Goal: Task Accomplishment & Management: Complete application form

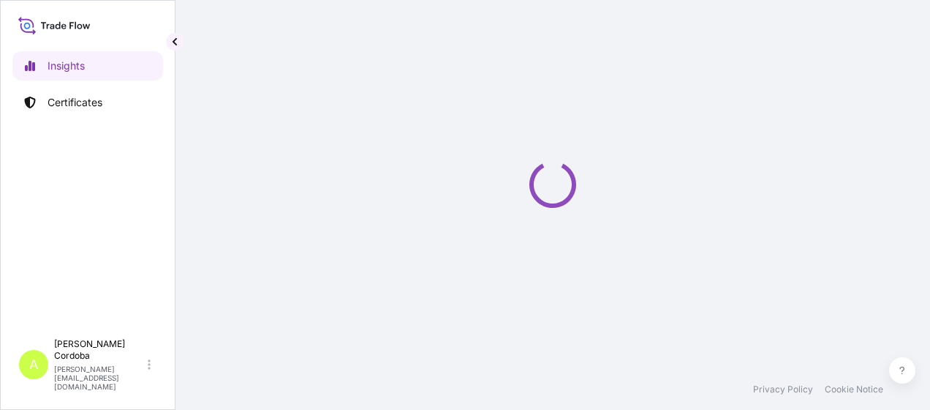
select select "2025"
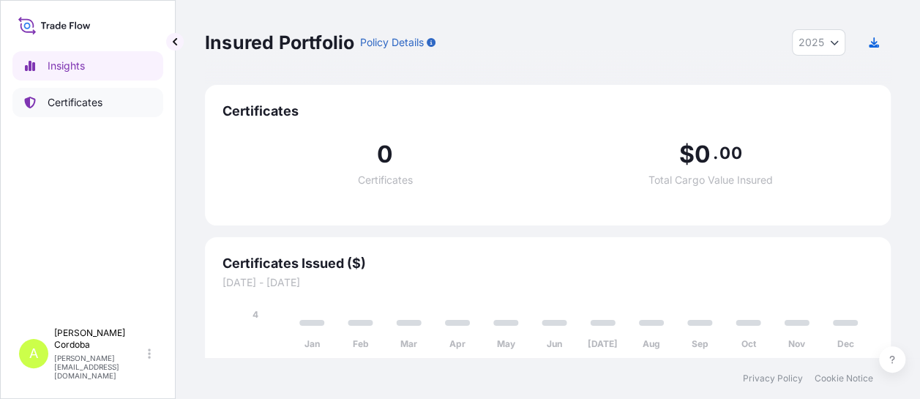
click at [91, 104] on p "Certificates" at bounding box center [75, 102] width 55 height 15
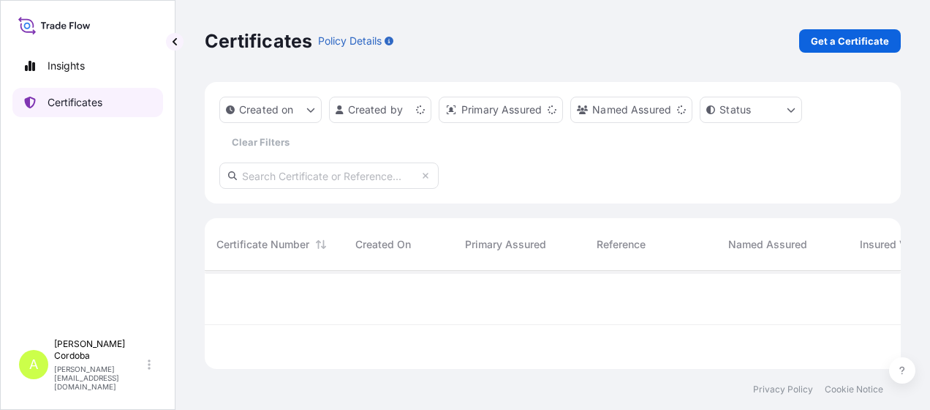
scroll to position [95, 685]
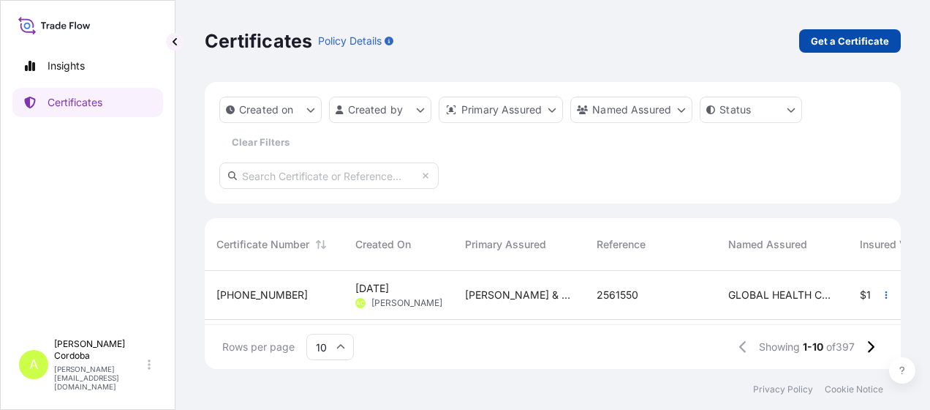
click at [836, 45] on p "Get a Certificate" at bounding box center [850, 41] width 78 height 15
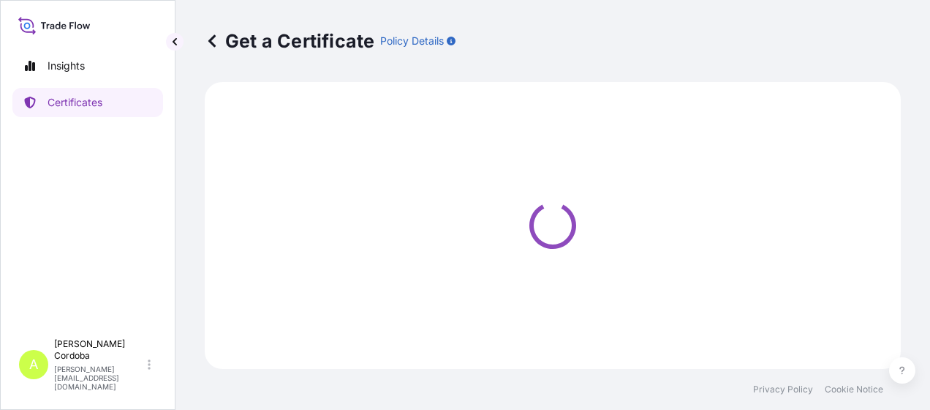
select select "Sea"
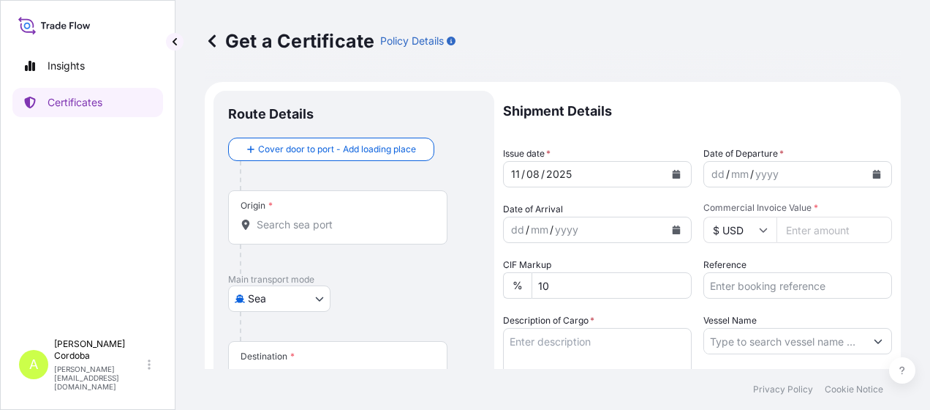
click at [873, 176] on icon "Calendar" at bounding box center [877, 174] width 9 height 9
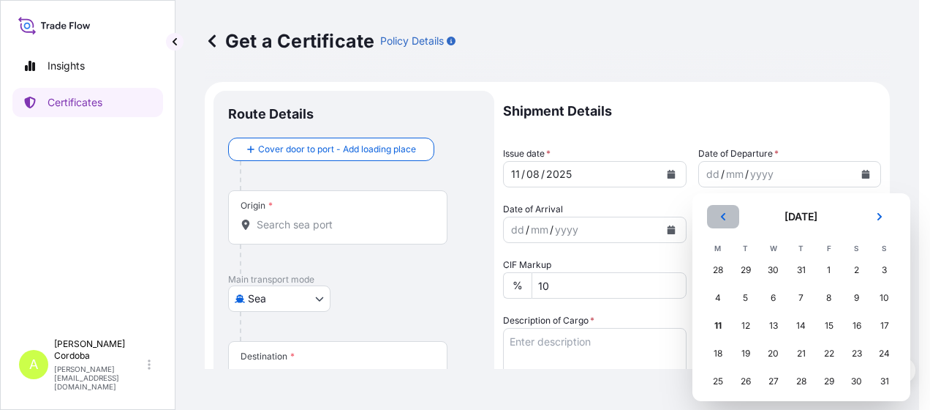
click at [724, 215] on icon "Previous" at bounding box center [723, 216] width 9 height 9
click at [771, 297] on div "9" at bounding box center [774, 298] width 26 height 26
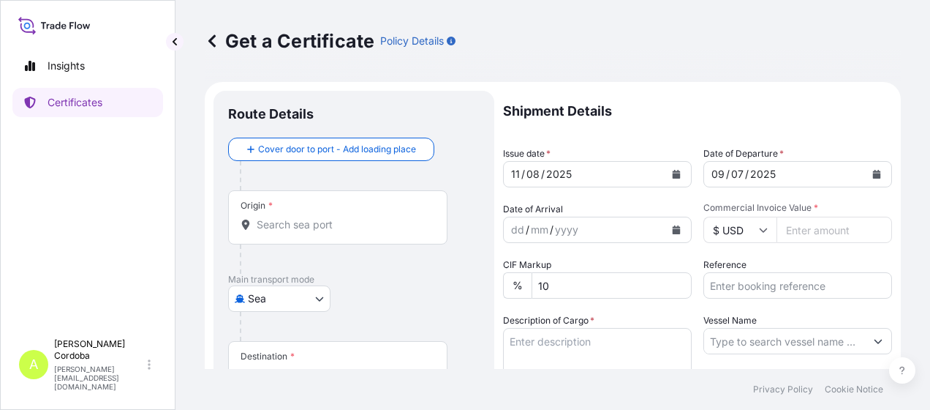
click at [800, 230] on input "Commercial Invoice Value *" at bounding box center [835, 230] width 116 height 26
click at [779, 288] on input "Reference" at bounding box center [798, 285] width 189 height 26
paste input "2577813"
type input "2577813"
click at [631, 347] on textarea "Description of Cargo *" at bounding box center [597, 363] width 189 height 70
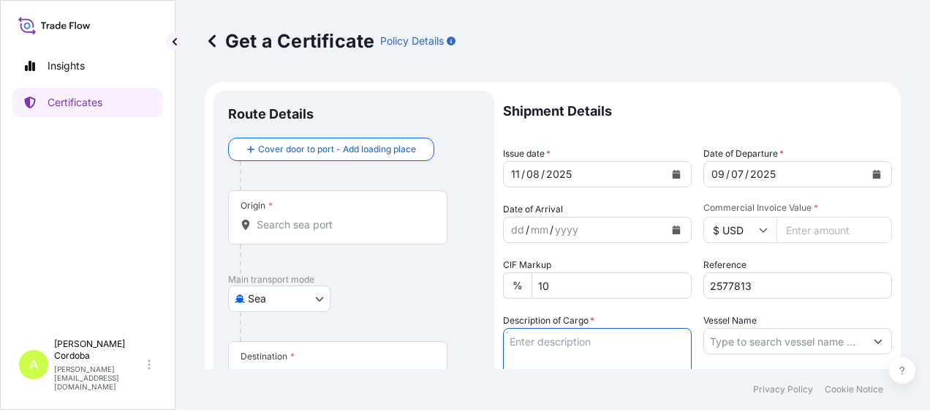
paste textarea "SPLENDA® SUCRALOSE MICRONIZED B10K-35"
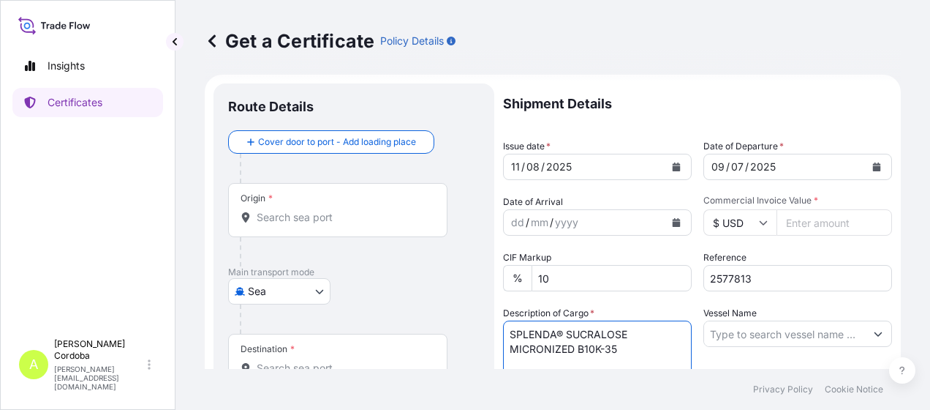
click at [505, 334] on textarea "SPLENDA® SUCRALOSE MICRONIZED B10K-35" at bounding box center [597, 355] width 189 height 70
type textarea "30 BOXES SPLENDA® SUCRALOSE MICRONIZED B10K-35"
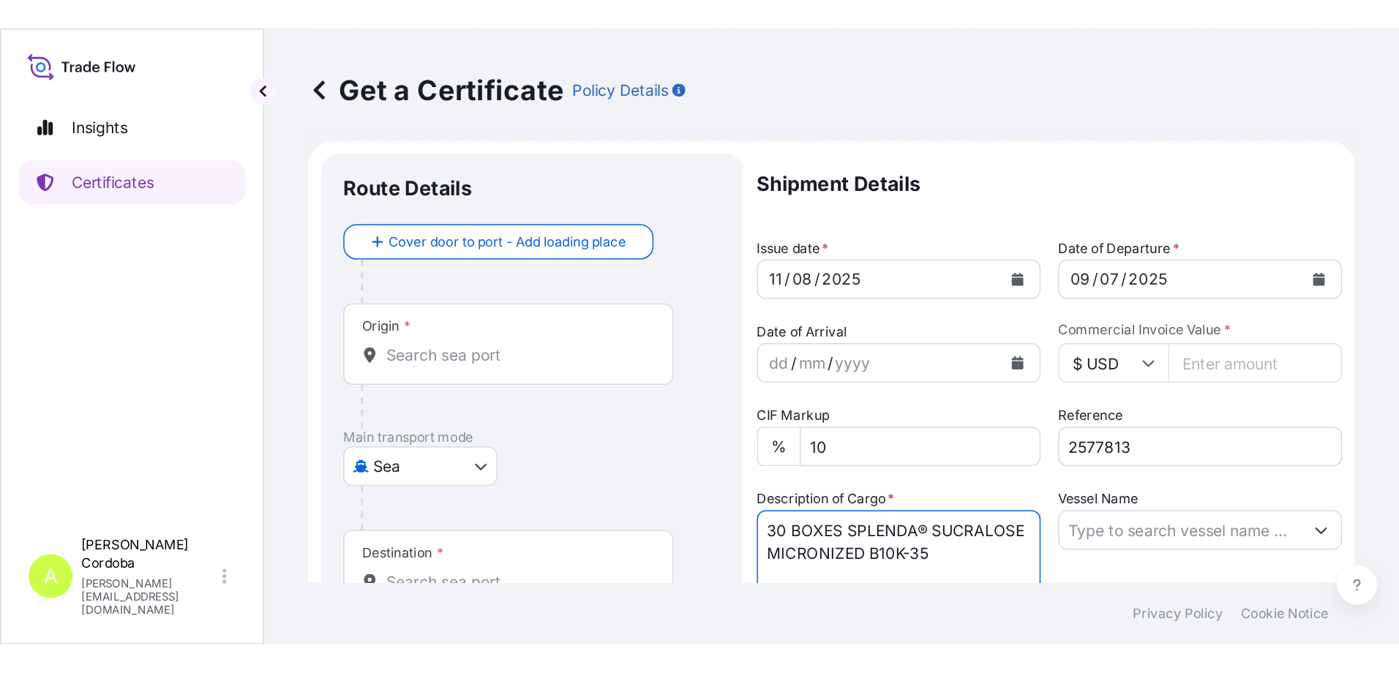
scroll to position [8, 0]
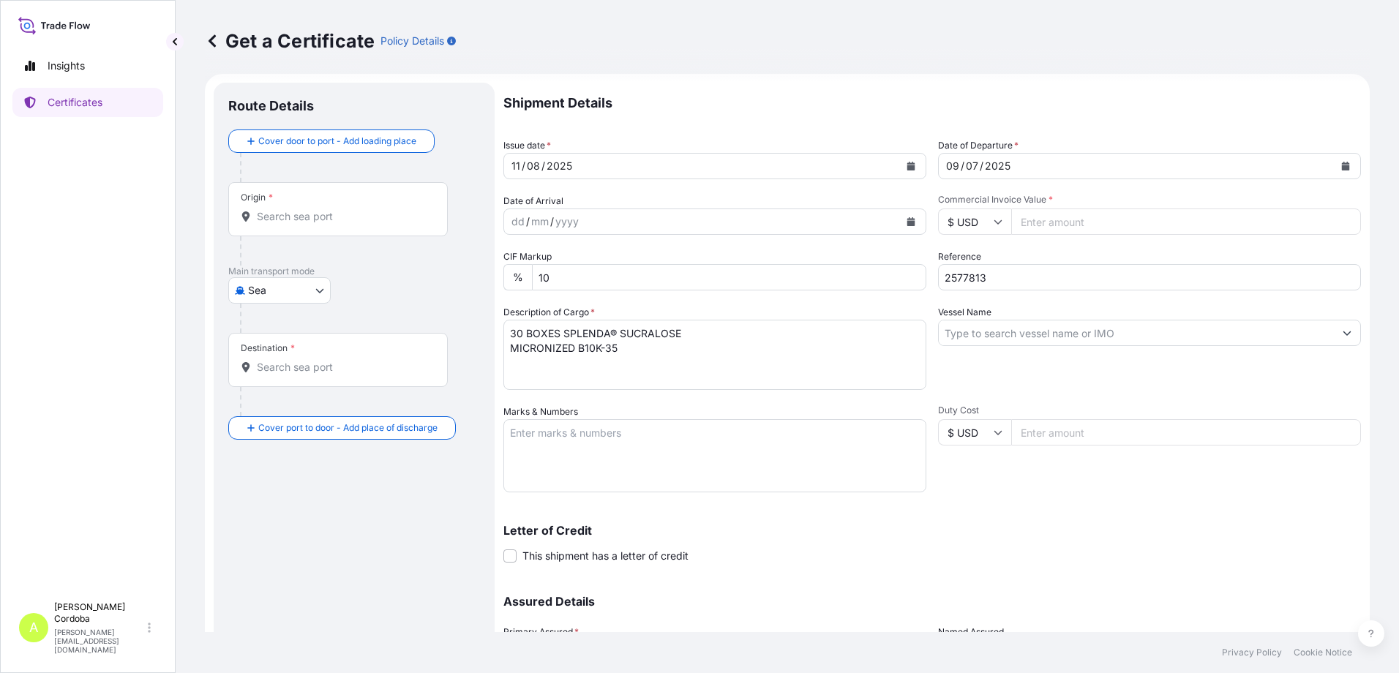
click at [930, 225] on input "Commercial Invoice Value *" at bounding box center [1186, 221] width 350 height 26
paste input "31800.00"
type input "31800.00"
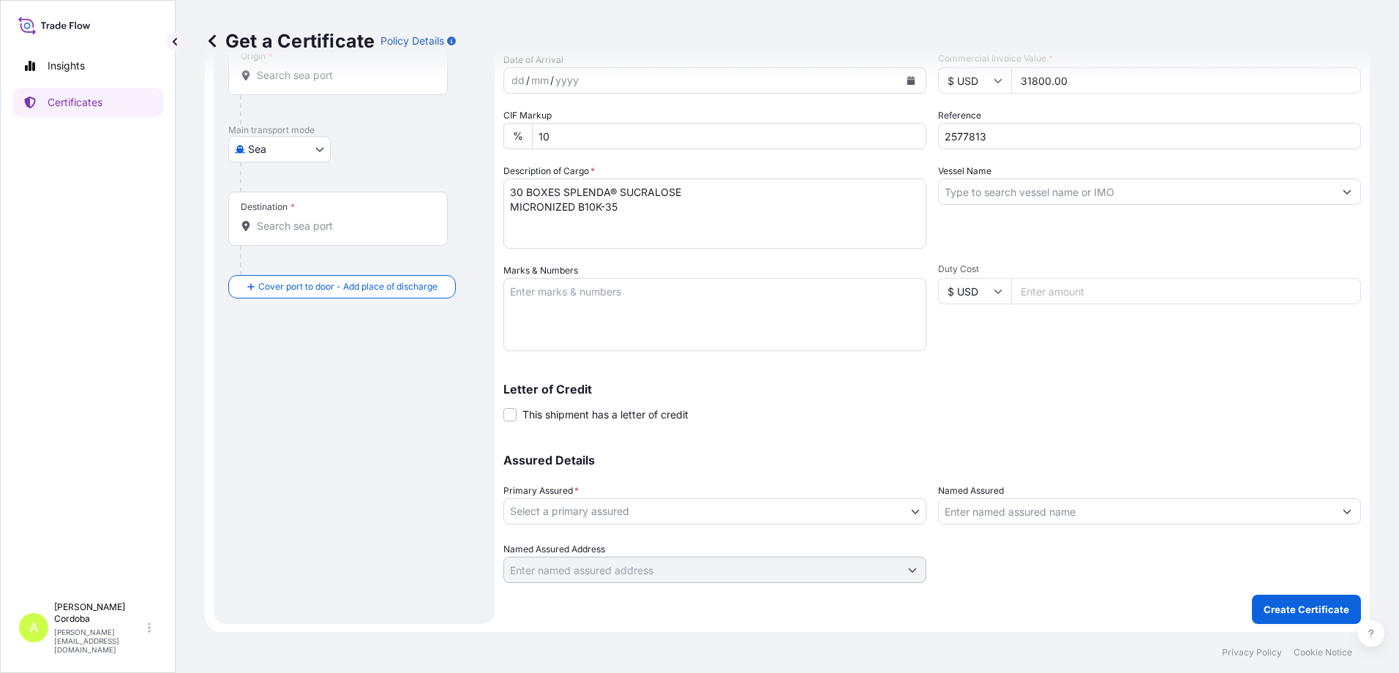
scroll to position [150, 0]
click at [930, 409] on input "Named Assured" at bounding box center [1136, 510] width 395 height 26
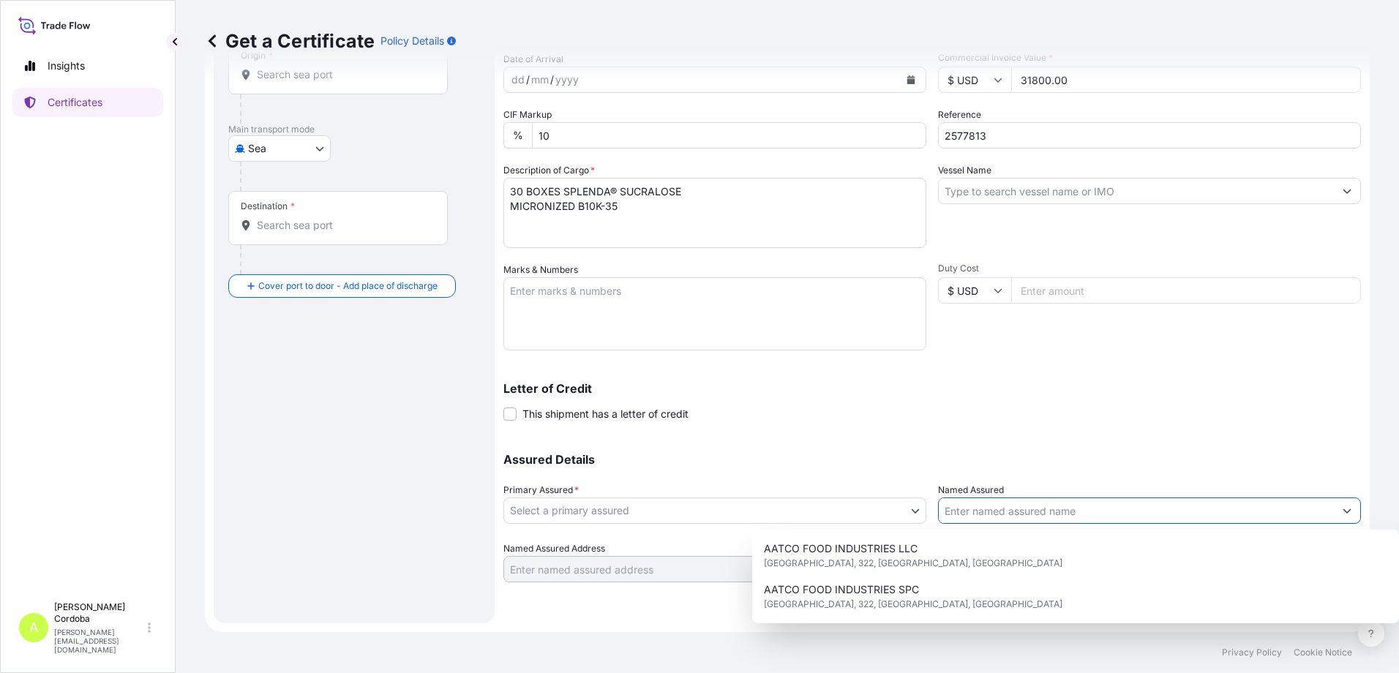
paste input "DKSH PHILIPPINES, INC."
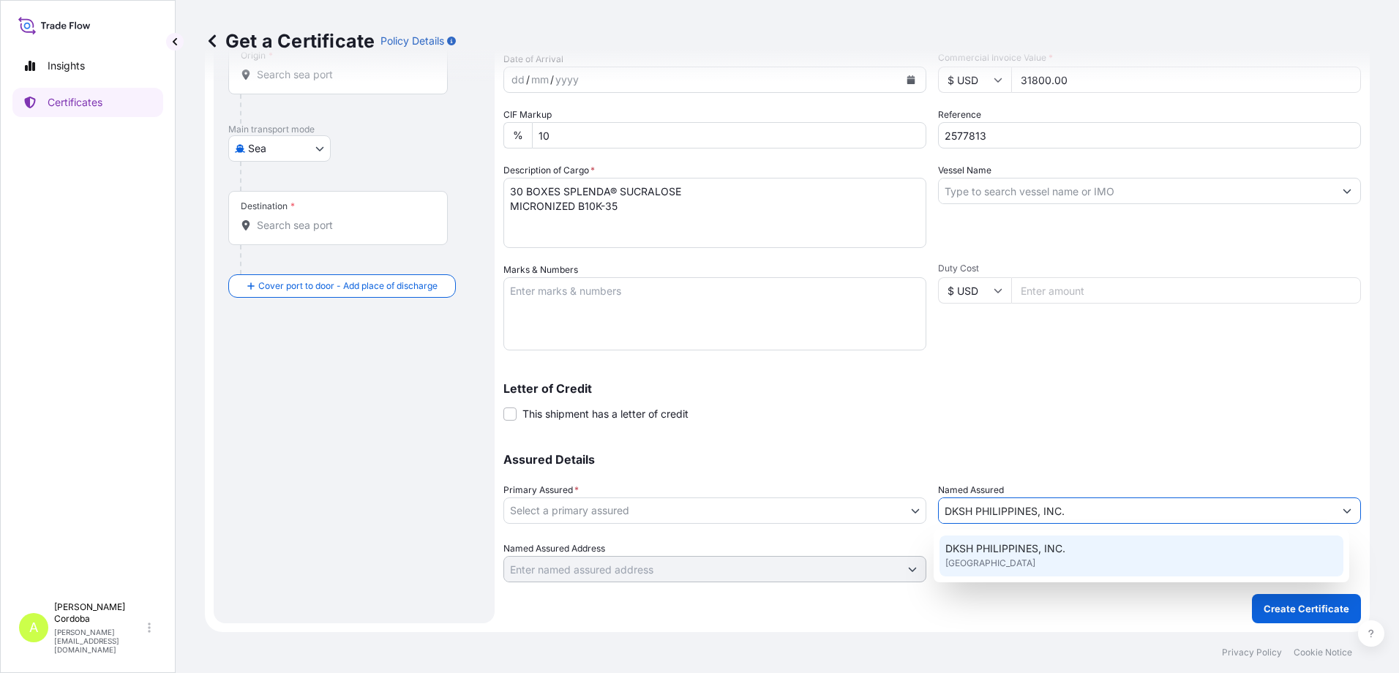
click at [930, 409] on input "DKSH PHILIPPINES, INC." at bounding box center [1136, 510] width 395 height 26
type input "DKSH PHILIPPINES, INC."
click at [625, 409] on body "15 options available. 0 options available. 1 option available. Insights Certifi…" at bounding box center [699, 336] width 1399 height 673
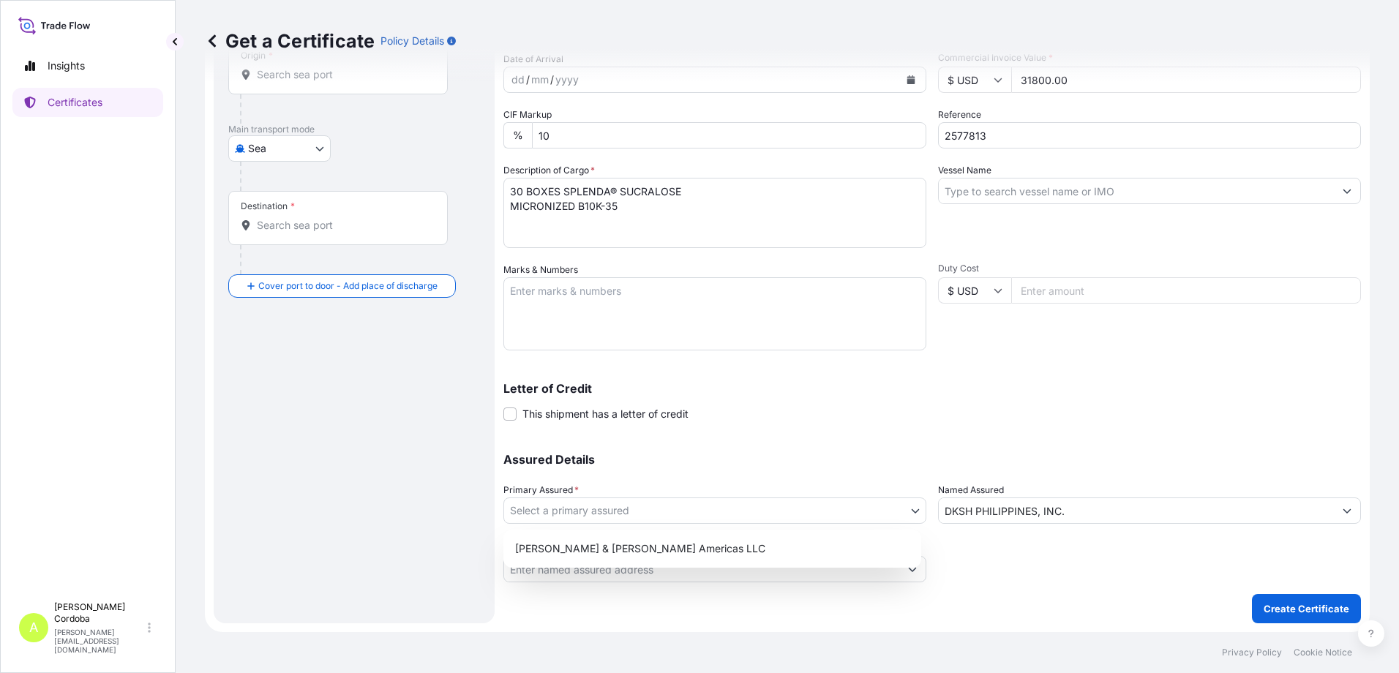
click at [616, 409] on div "[PERSON_NAME] & [PERSON_NAME] Americas LLC" at bounding box center [712, 549] width 418 height 38
click at [617, 409] on div "[PERSON_NAME] & [PERSON_NAME] Americas LLC" at bounding box center [712, 548] width 406 height 26
select select "31658"
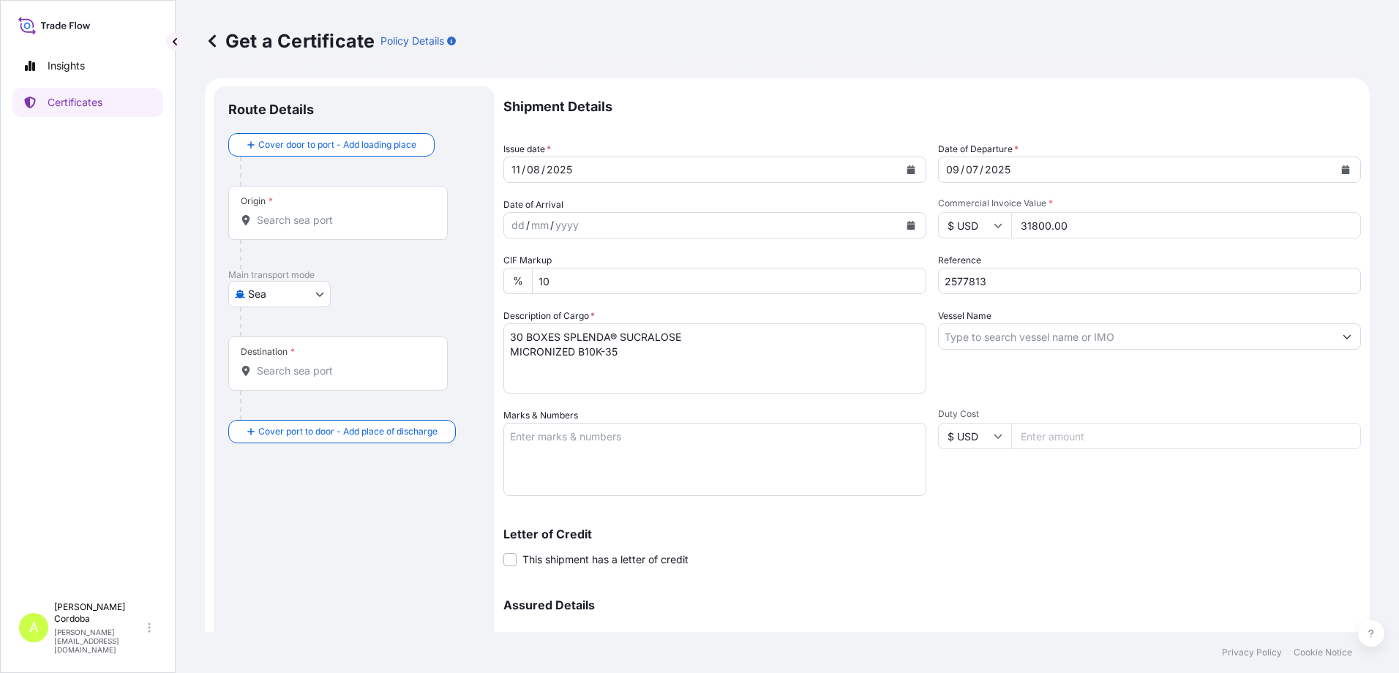
scroll to position [4, 0]
click at [417, 211] on div "Origin *" at bounding box center [337, 214] width 219 height 54
click at [417, 214] on input "Origin *" at bounding box center [343, 221] width 173 height 15
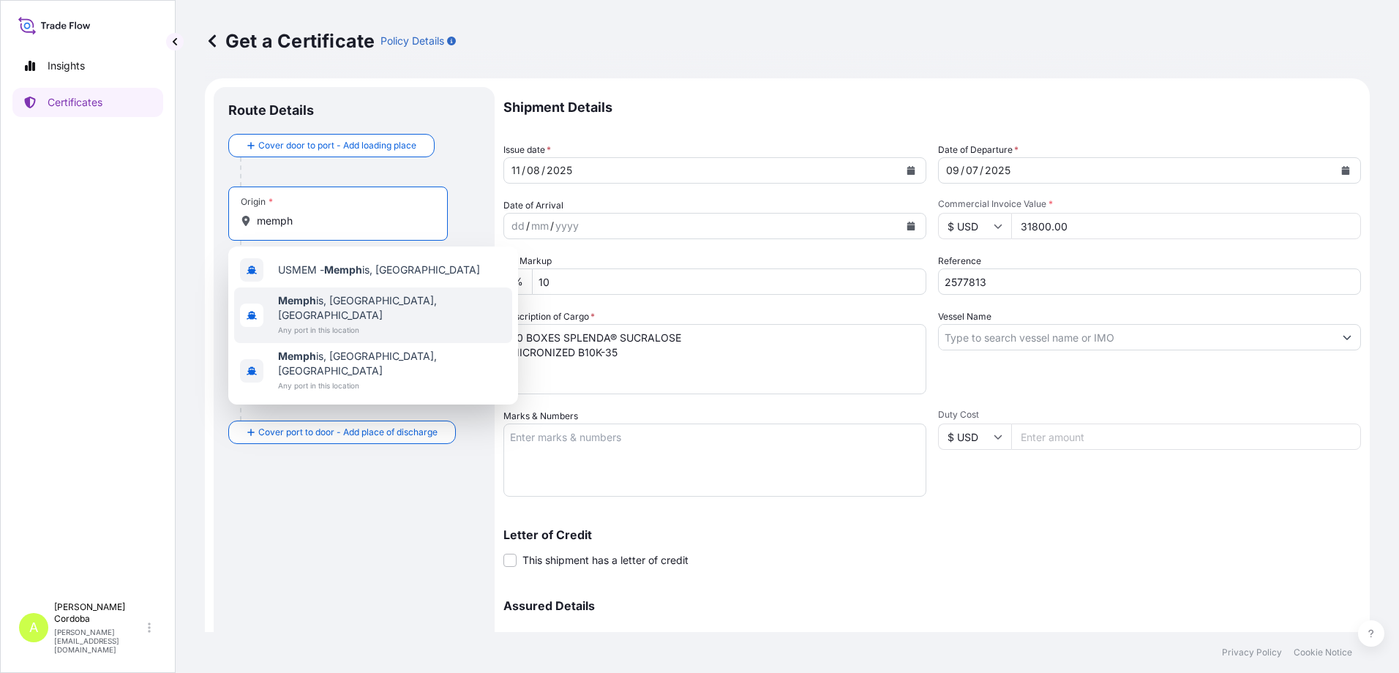
click at [323, 307] on span "Memph is, [GEOGRAPHIC_DATA], [GEOGRAPHIC_DATA]" at bounding box center [392, 307] width 228 height 29
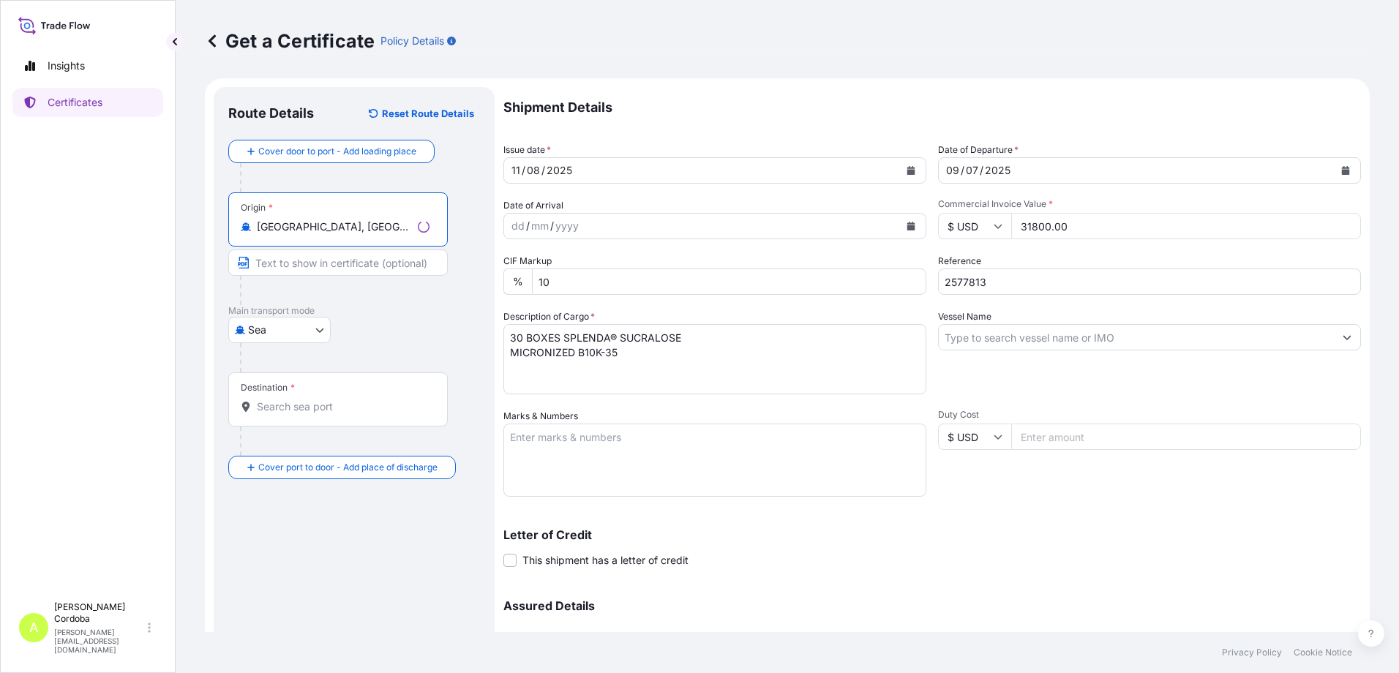
type input "[GEOGRAPHIC_DATA], [GEOGRAPHIC_DATA], [GEOGRAPHIC_DATA]"
click at [300, 326] on body "0 options available. 3 options available. Insights Certificates A [PERSON_NAME]…" at bounding box center [699, 336] width 1399 height 673
click at [289, 364] on div "Air" at bounding box center [279, 368] width 91 height 26
select select "Air"
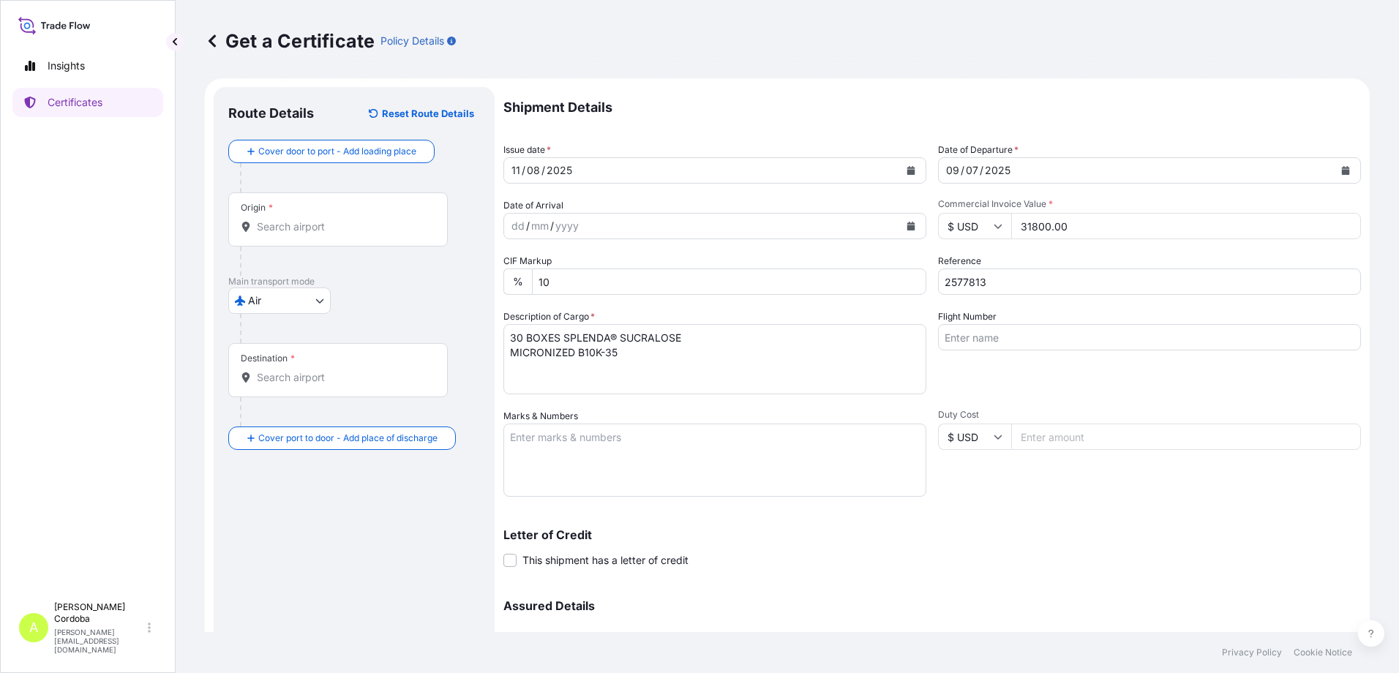
click at [366, 375] on input "Destination *" at bounding box center [343, 377] width 173 height 15
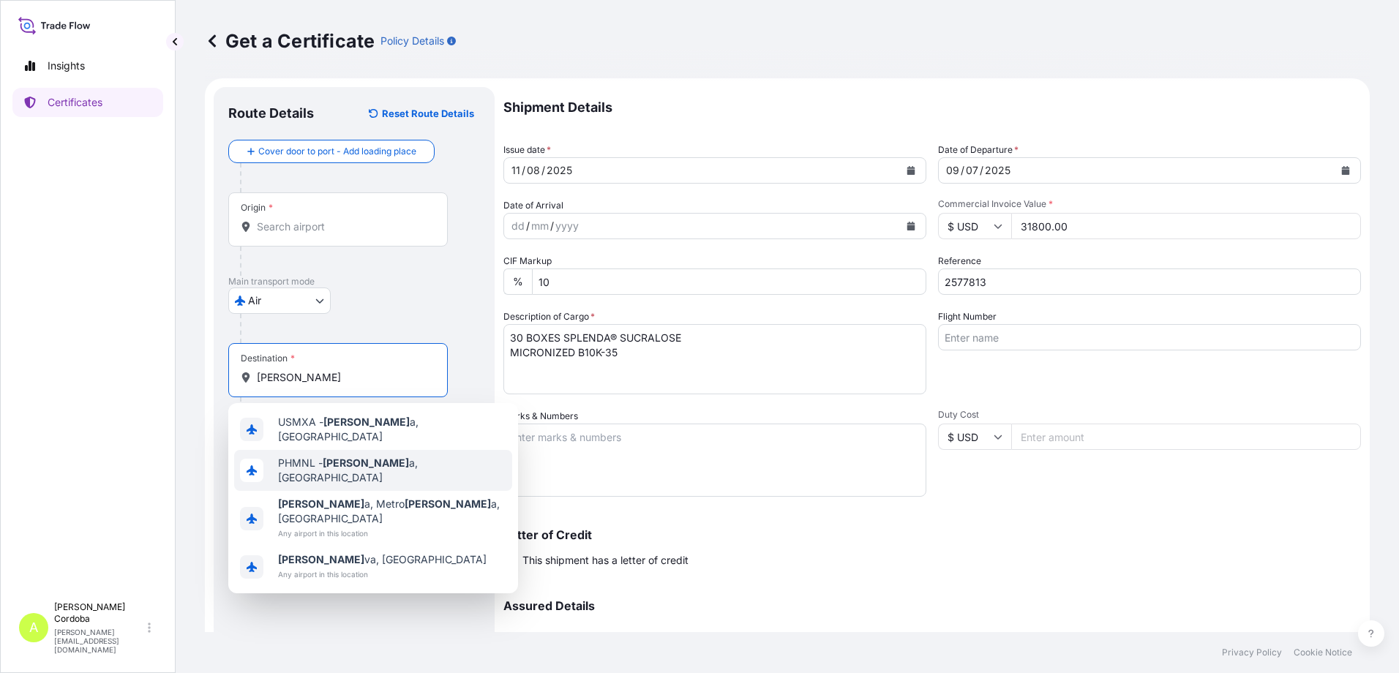
click at [390, 409] on span "PHMNL - [PERSON_NAME] a, [GEOGRAPHIC_DATA]" at bounding box center [392, 470] width 228 height 29
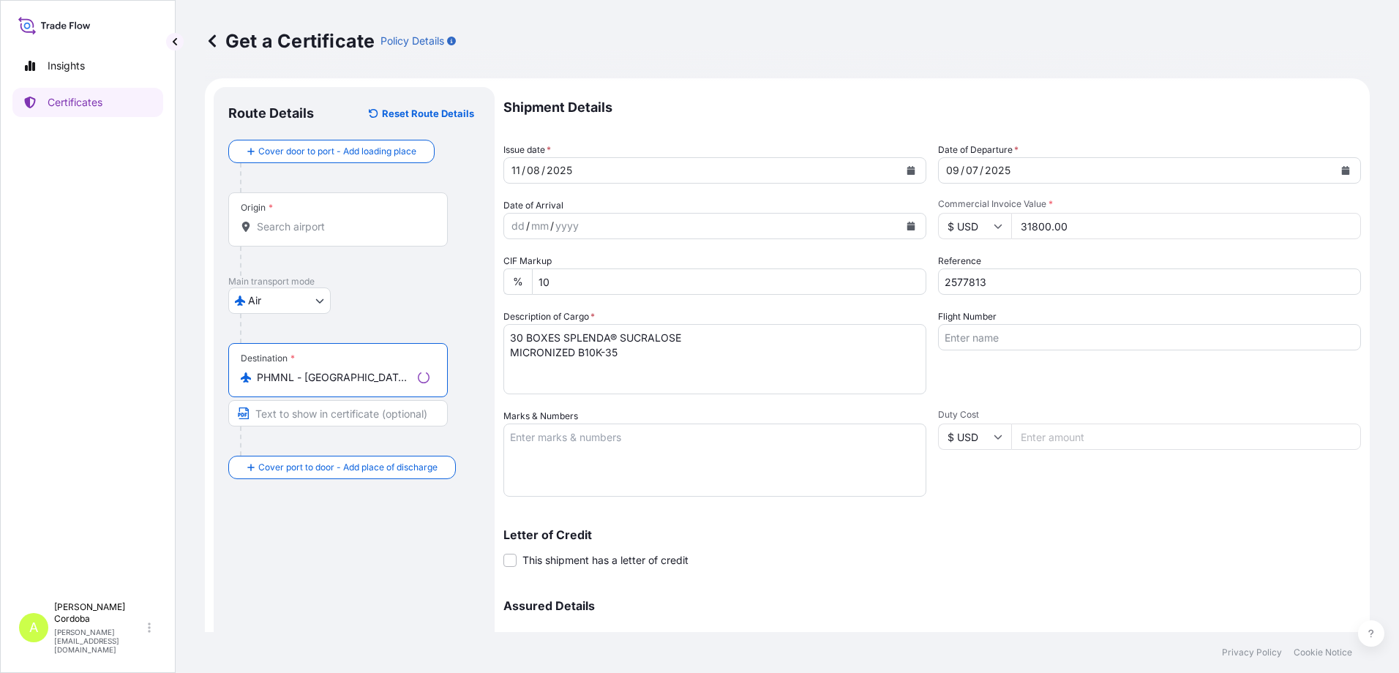
type input "PHMNL - [GEOGRAPHIC_DATA], [GEOGRAPHIC_DATA]"
click at [321, 224] on input "Origin *" at bounding box center [343, 226] width 173 height 15
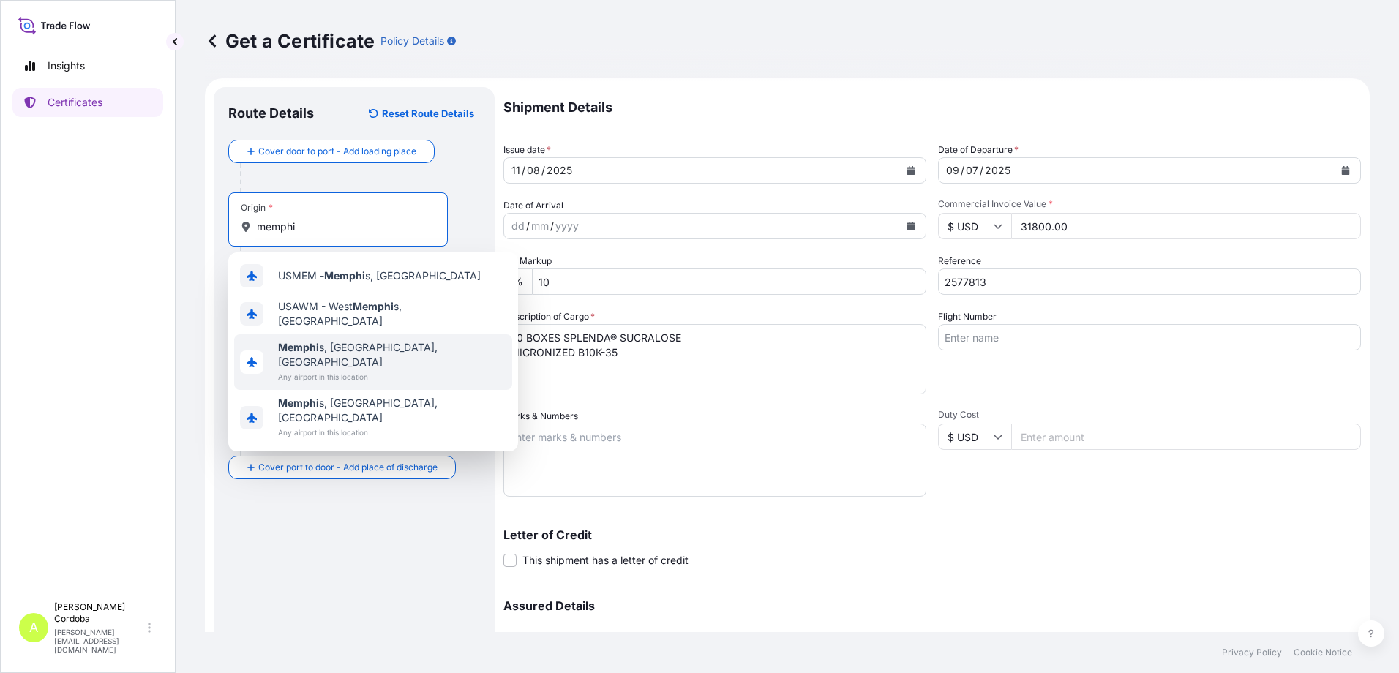
click at [346, 343] on span "Memphi s, [GEOGRAPHIC_DATA], [GEOGRAPHIC_DATA]" at bounding box center [392, 354] width 228 height 29
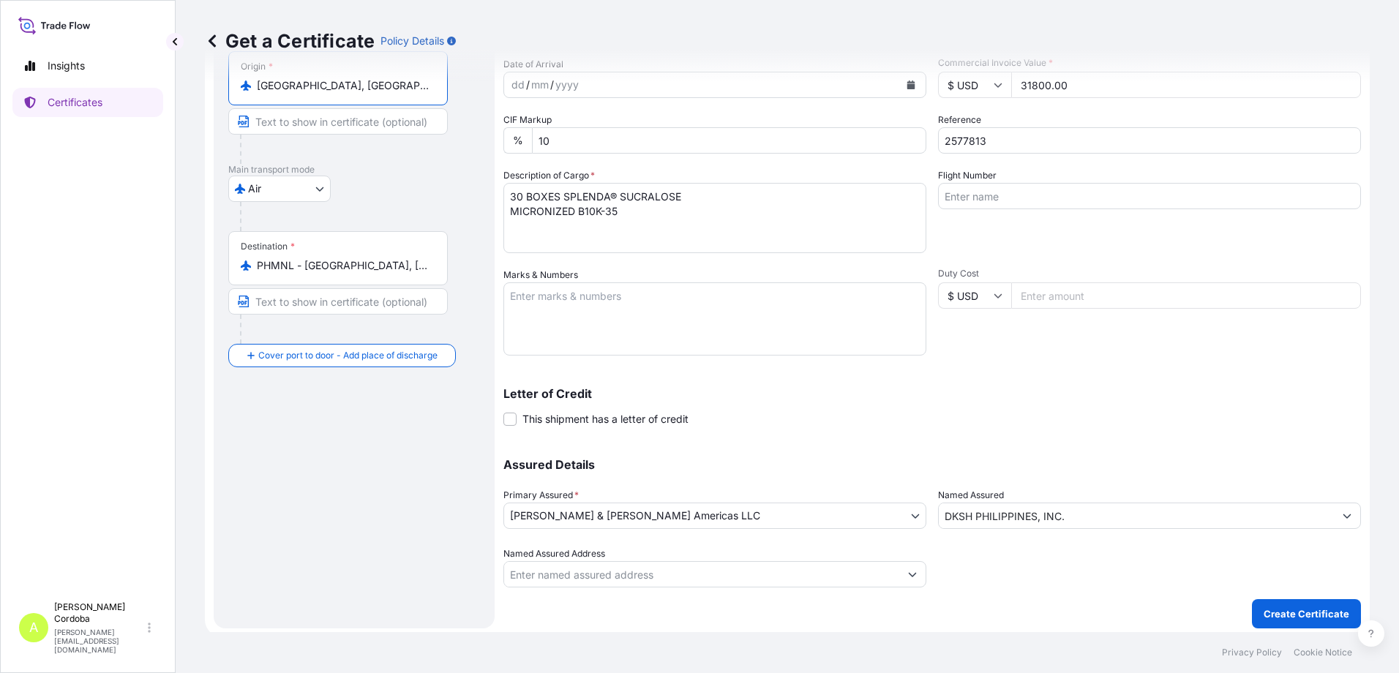
scroll to position [150, 0]
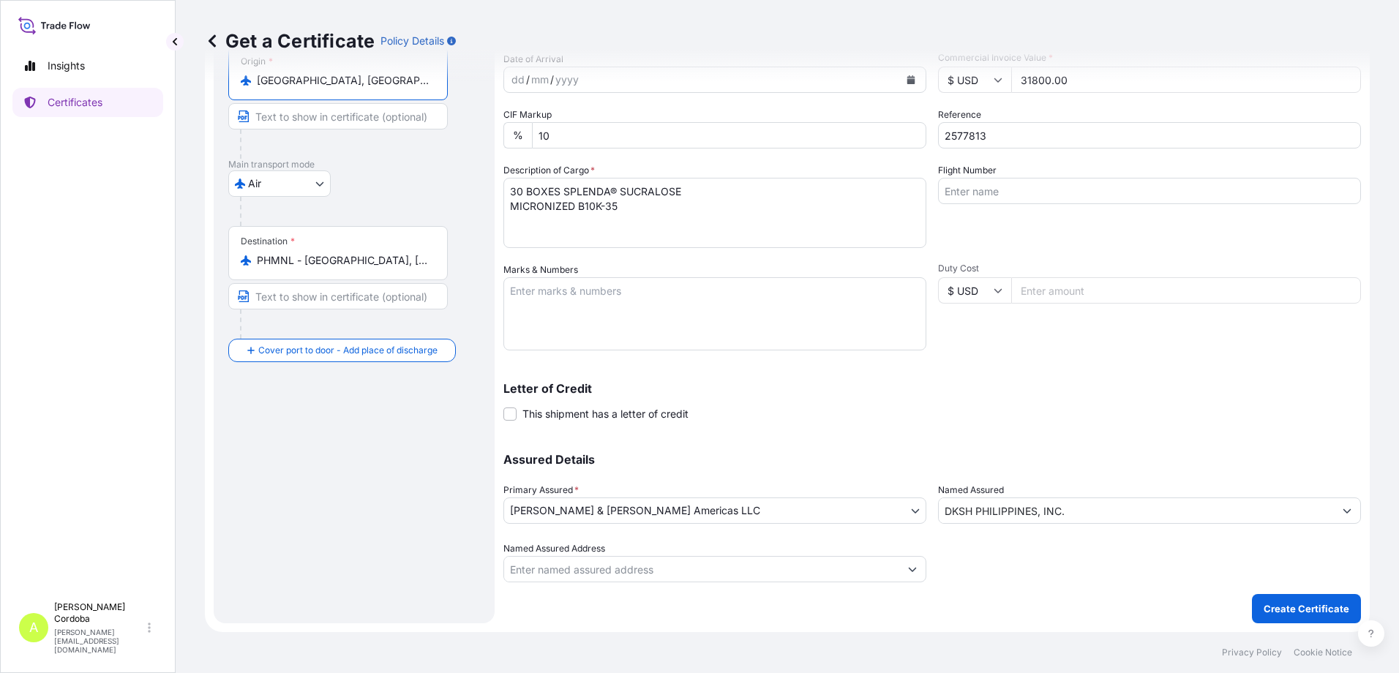
type input "[GEOGRAPHIC_DATA], [GEOGRAPHIC_DATA], [GEOGRAPHIC_DATA]"
click at [707, 196] on textarea "30 BOXES SPLENDA® SUCRALOSE MICRONIZED B10K-35" at bounding box center [714, 213] width 423 height 70
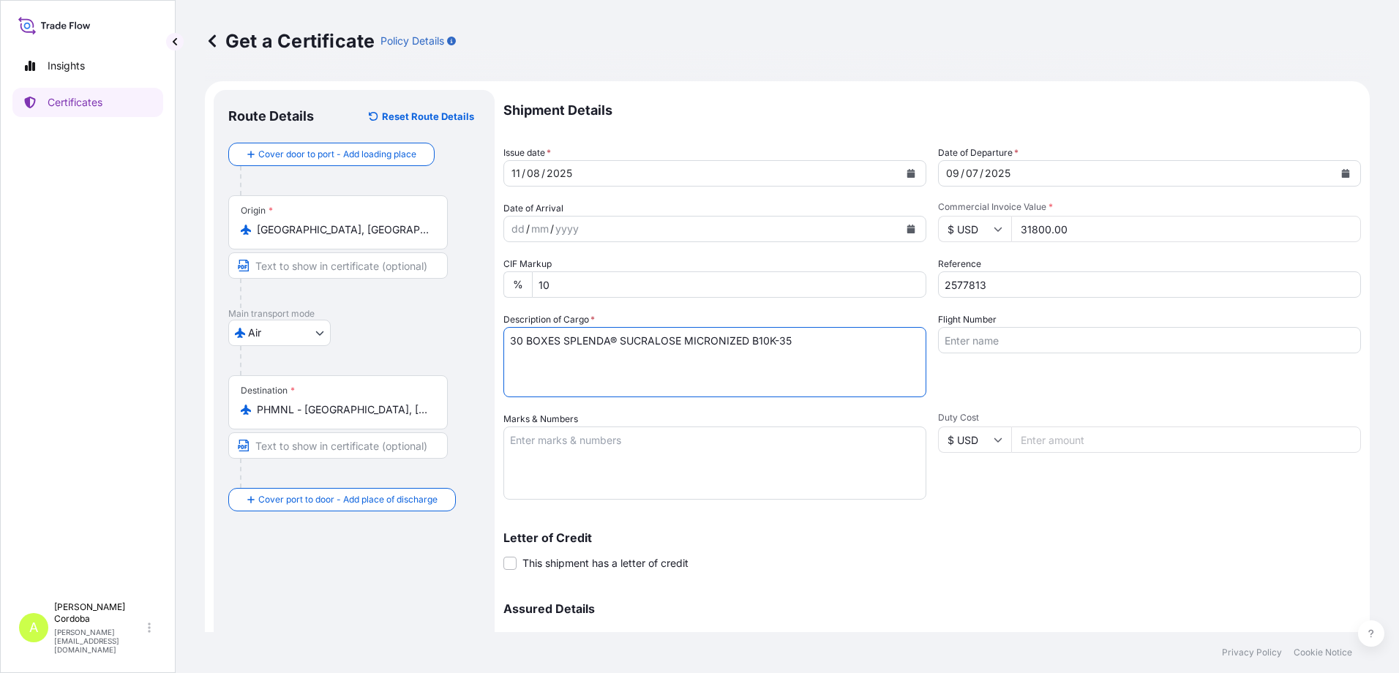
scroll to position [0, 0]
type textarea "30 BOXES SPLENDA® SUCRALOSE MICRONIZED B10K-35"
click at [930, 173] on icon "Calendar" at bounding box center [1346, 174] width 8 height 9
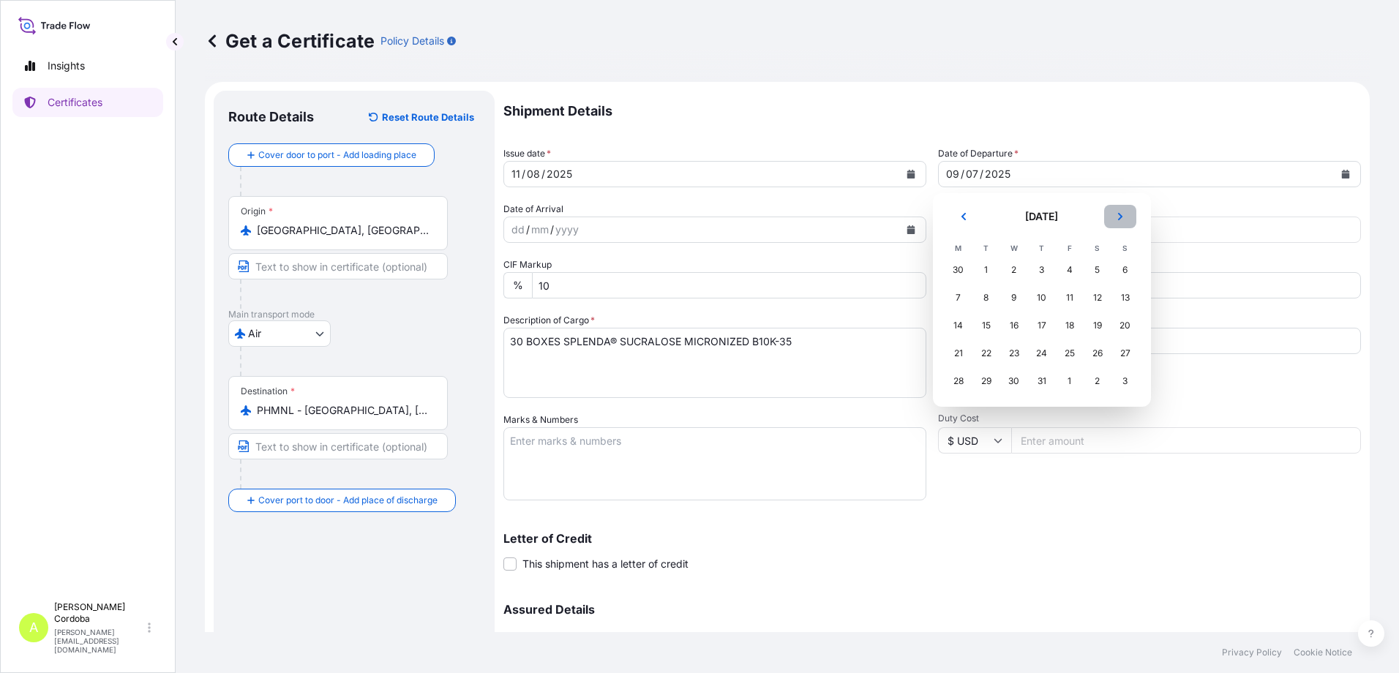
click at [930, 220] on icon "Next" at bounding box center [1120, 216] width 9 height 9
click at [930, 300] on div "9" at bounding box center [1097, 298] width 26 height 26
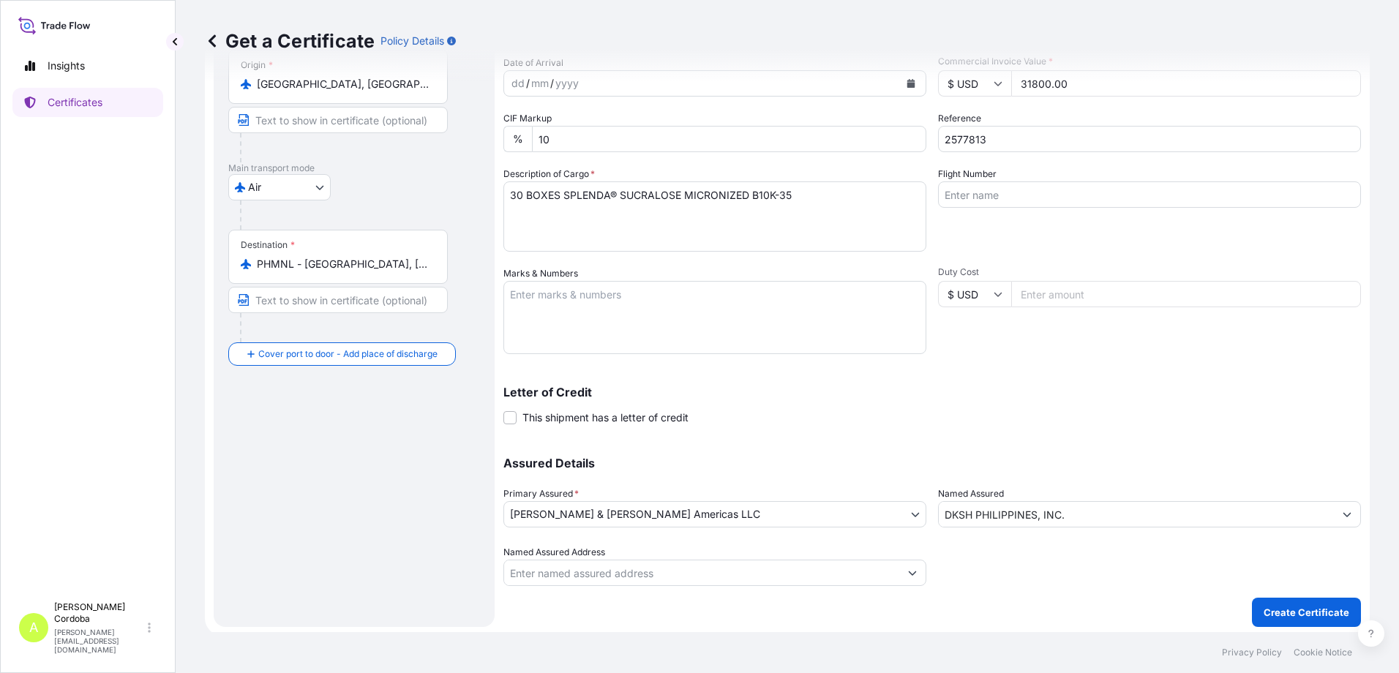
scroll to position [150, 0]
click at [930, 409] on p "Create Certificate" at bounding box center [1306, 608] width 86 height 15
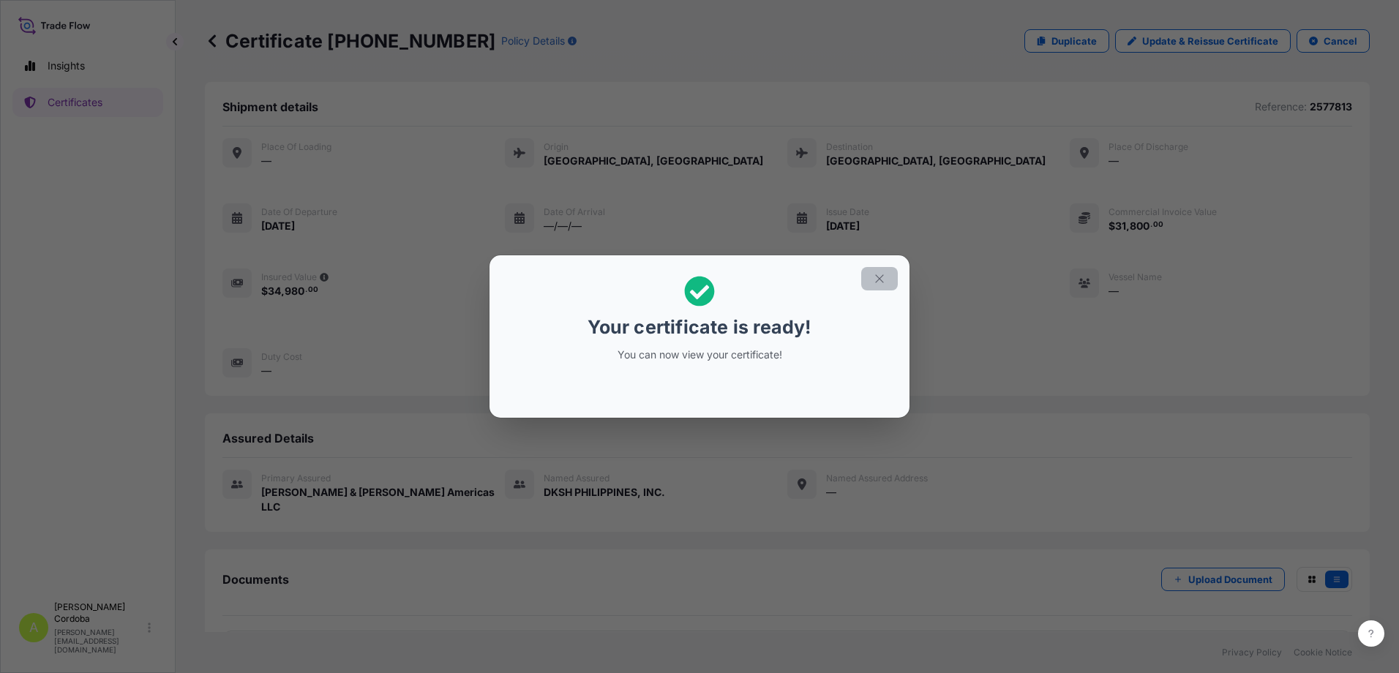
click at [871, 270] on button "button" at bounding box center [879, 278] width 37 height 23
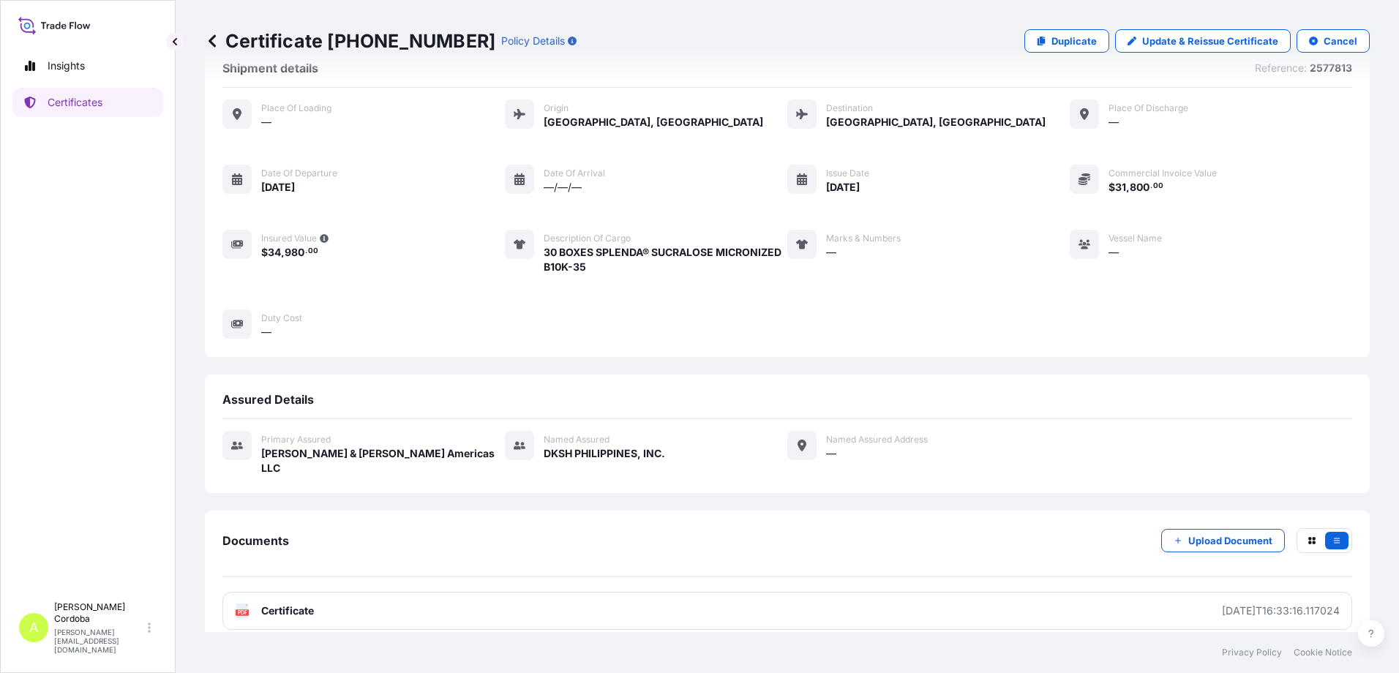
scroll to position [40, 0]
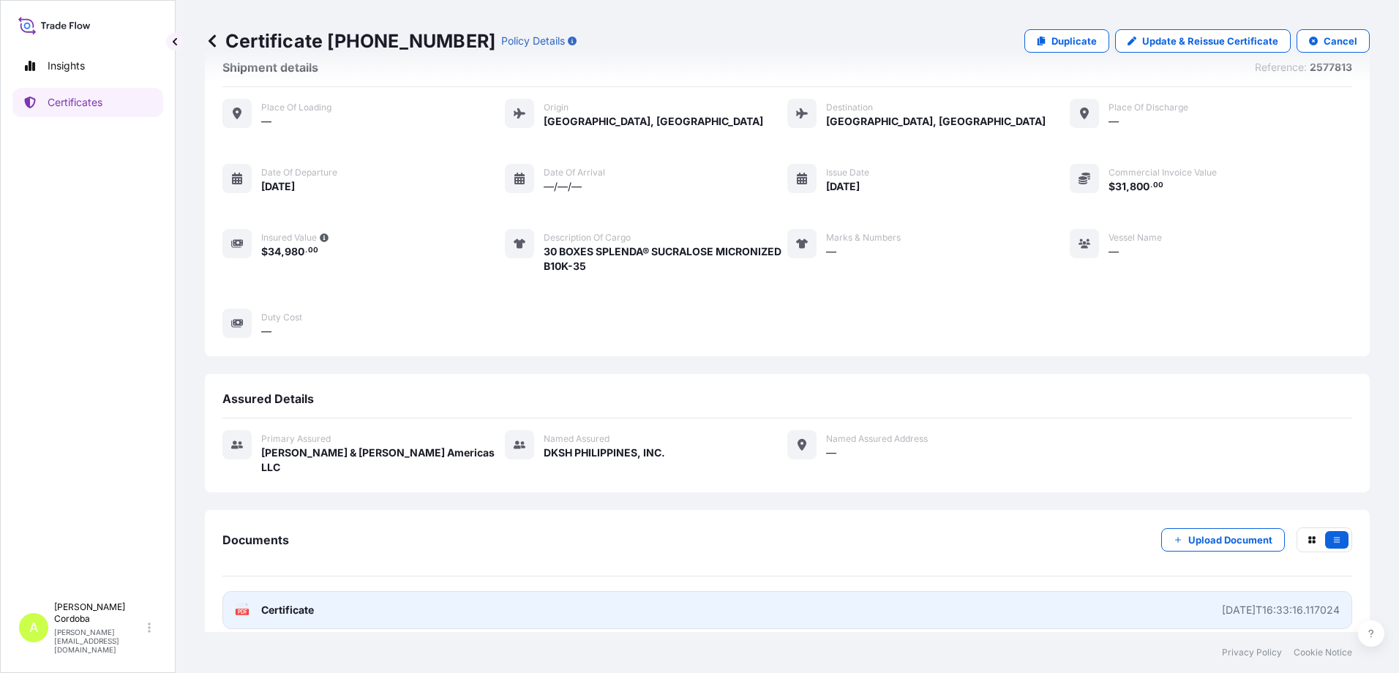
click at [930, 409] on link "PDF Certificate [DATE]T16:33:16.117024" at bounding box center [786, 610] width 1129 height 38
